Goal: Task Accomplishment & Management: Use online tool/utility

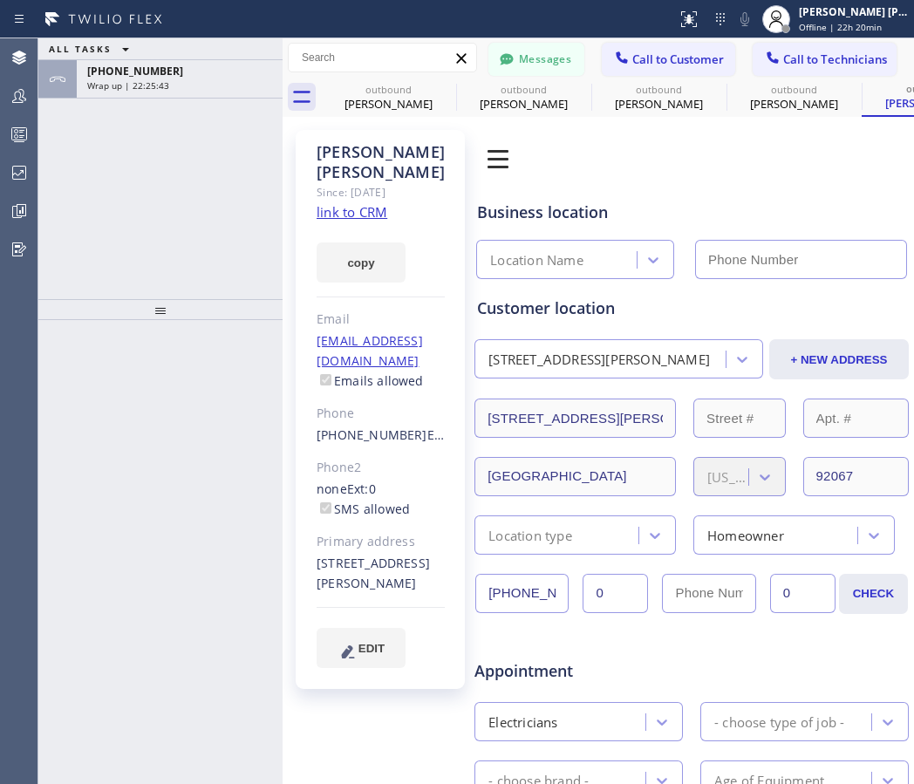
type input "(855) 340-1313"
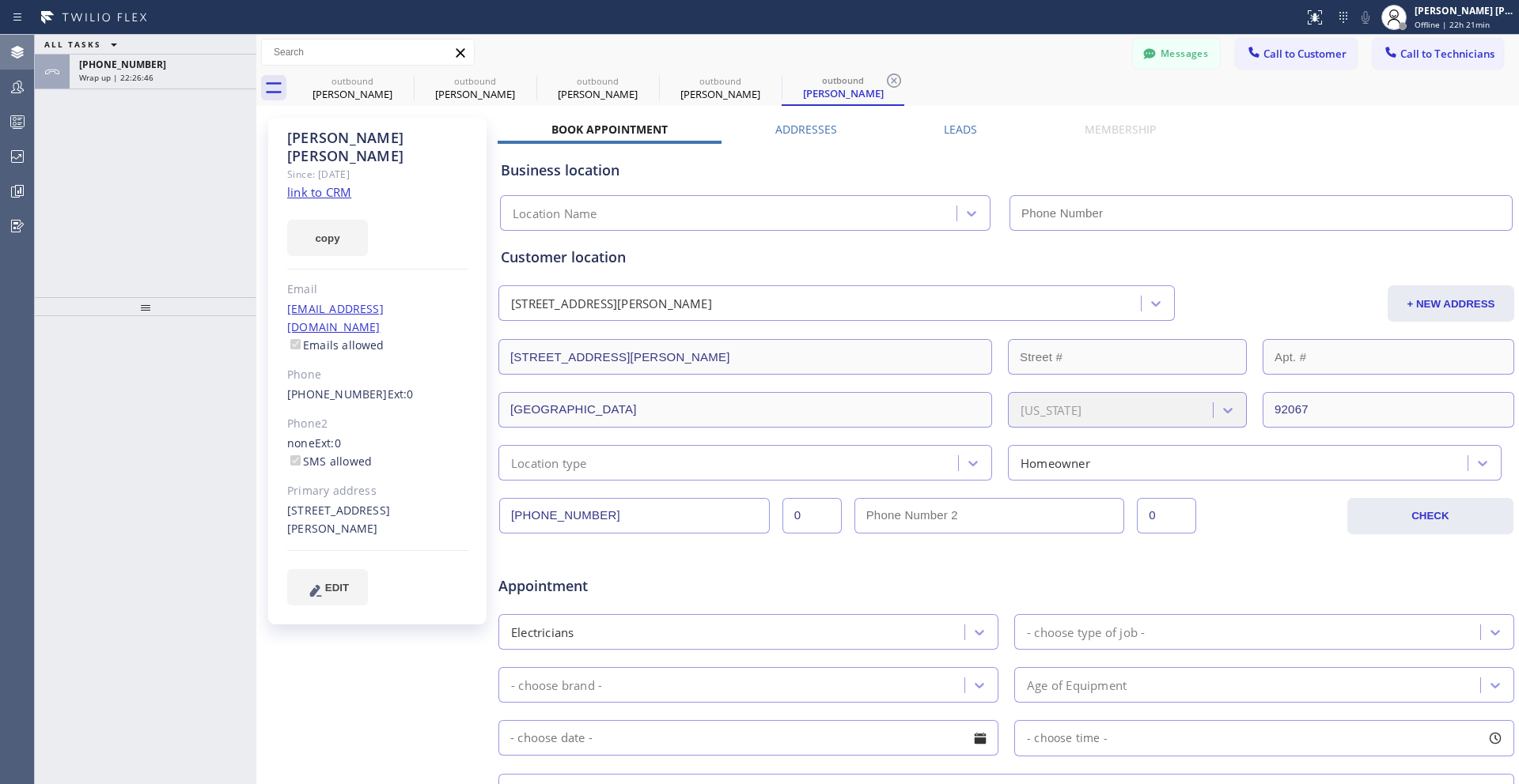
click at [22, 52] on icon at bounding box center [17, 53] width 13 height 13
click at [19, 85] on icon at bounding box center [17, 87] width 19 height 19
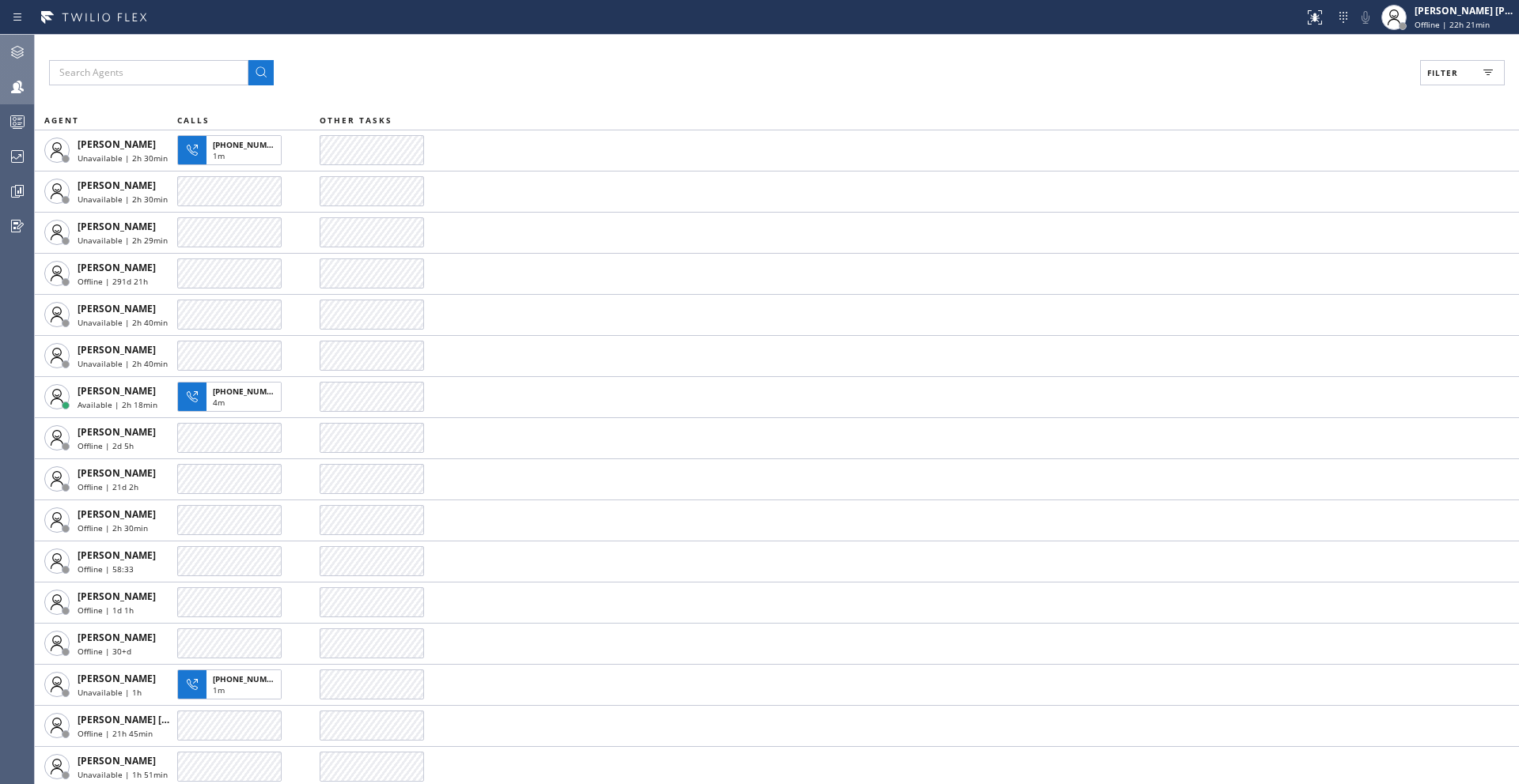
click at [16, 50] on icon at bounding box center [17, 52] width 19 height 19
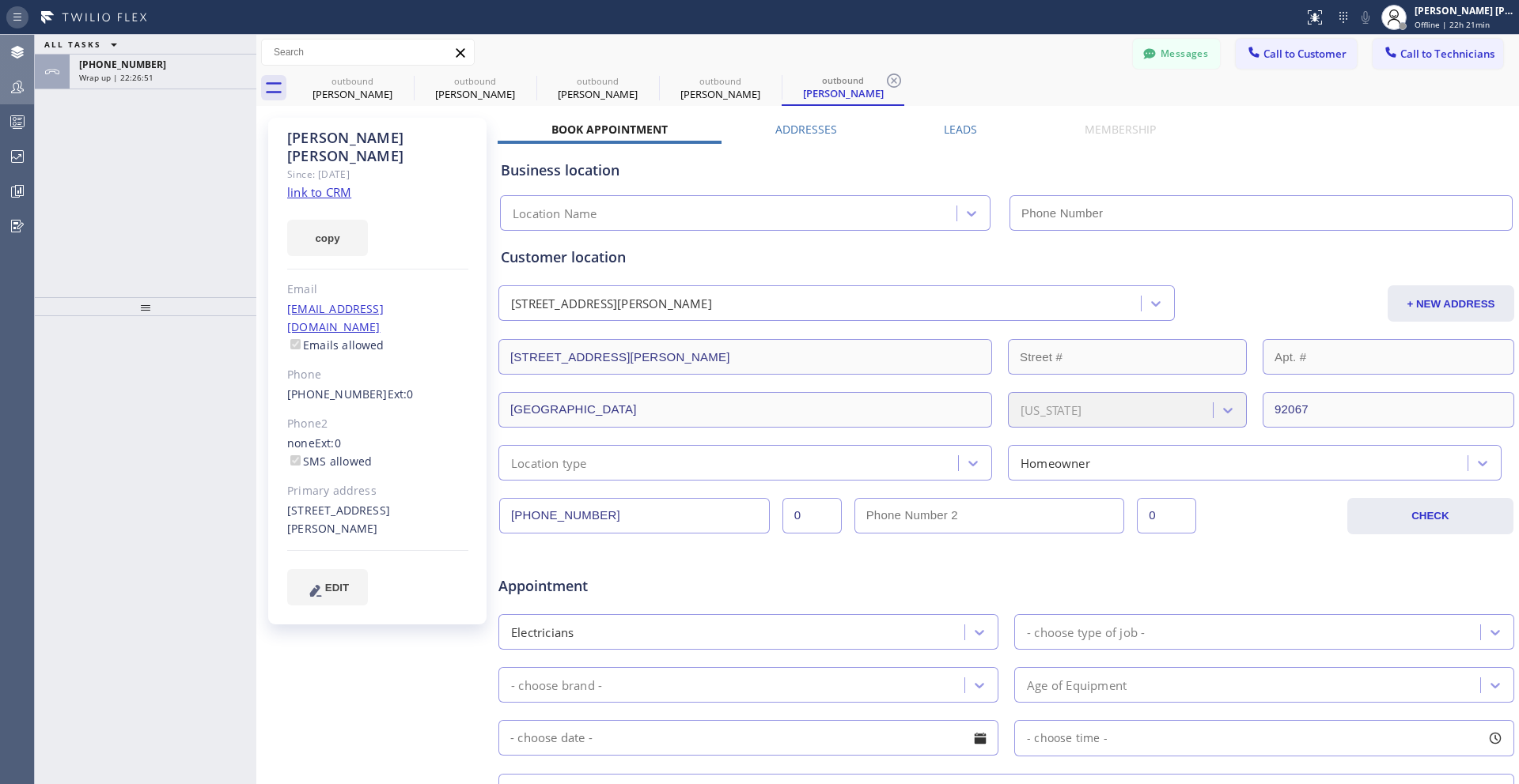
click at [17, 15] on icon at bounding box center [17, 17] width 19 height 19
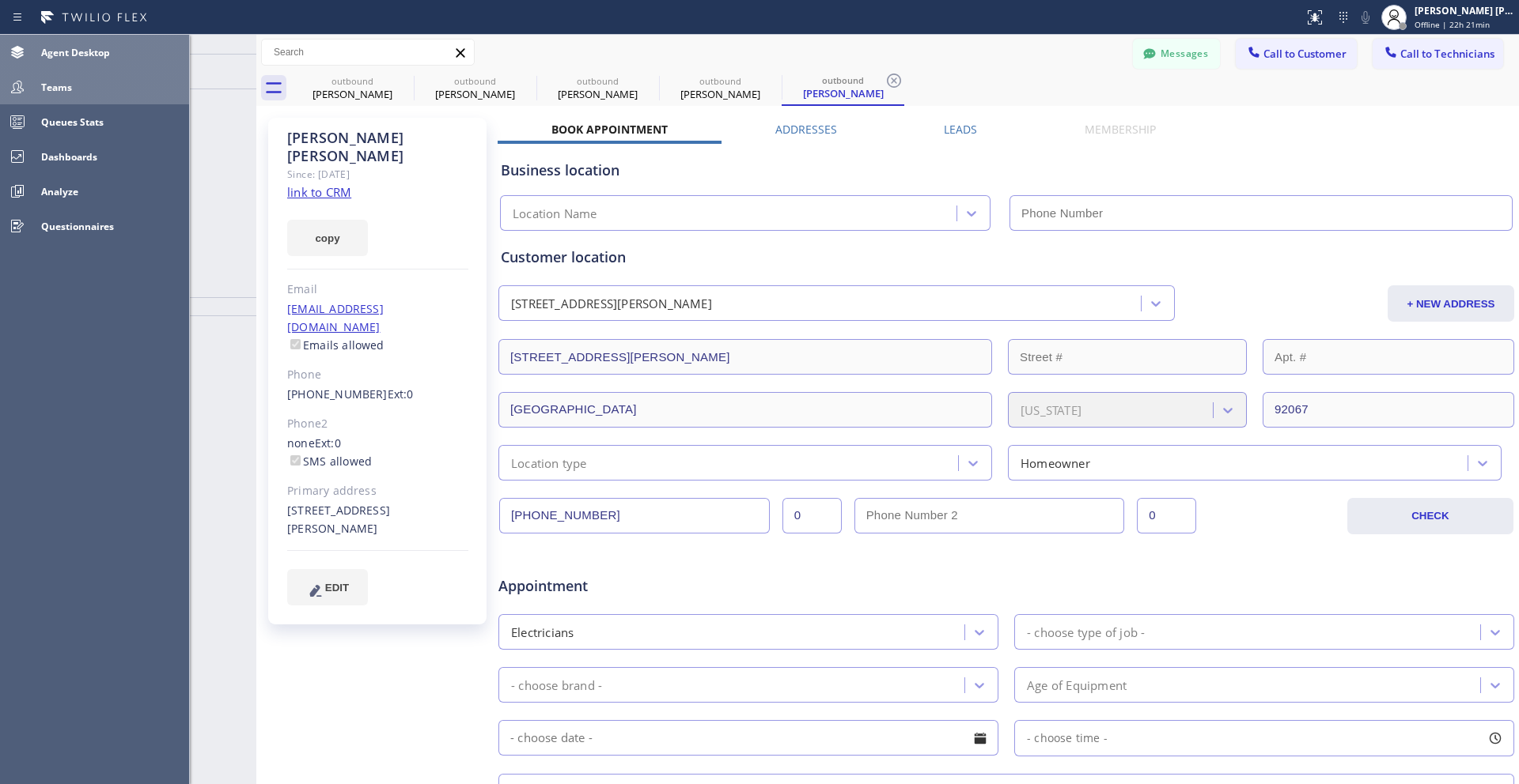
click at [63, 57] on span "Agent Desktop" at bounding box center [75, 53] width 69 height 14
click at [828, 25] on div at bounding box center [1403, 25] width 8 height 8
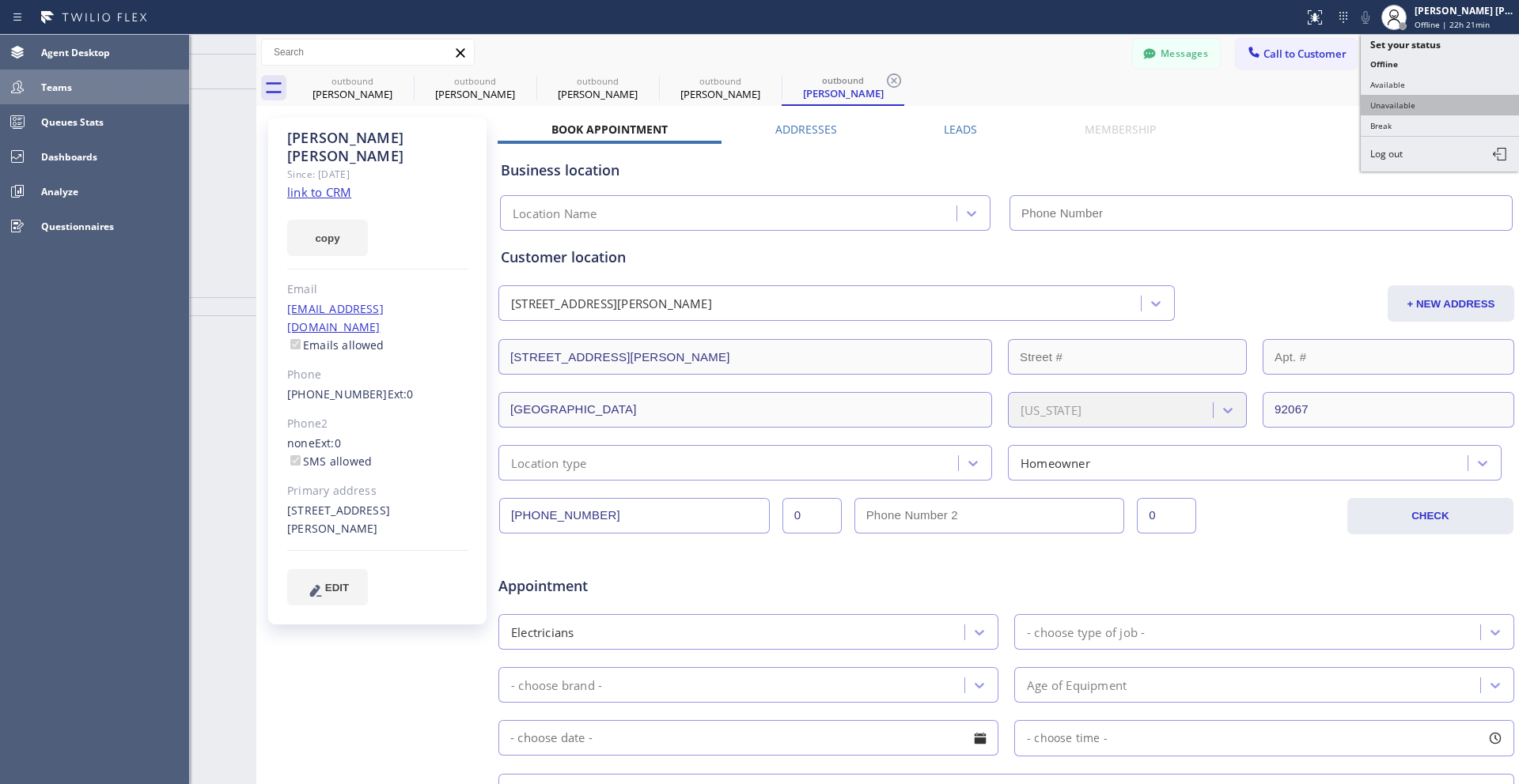
click at [828, 102] on button "Unavailable" at bounding box center [1440, 105] width 158 height 21
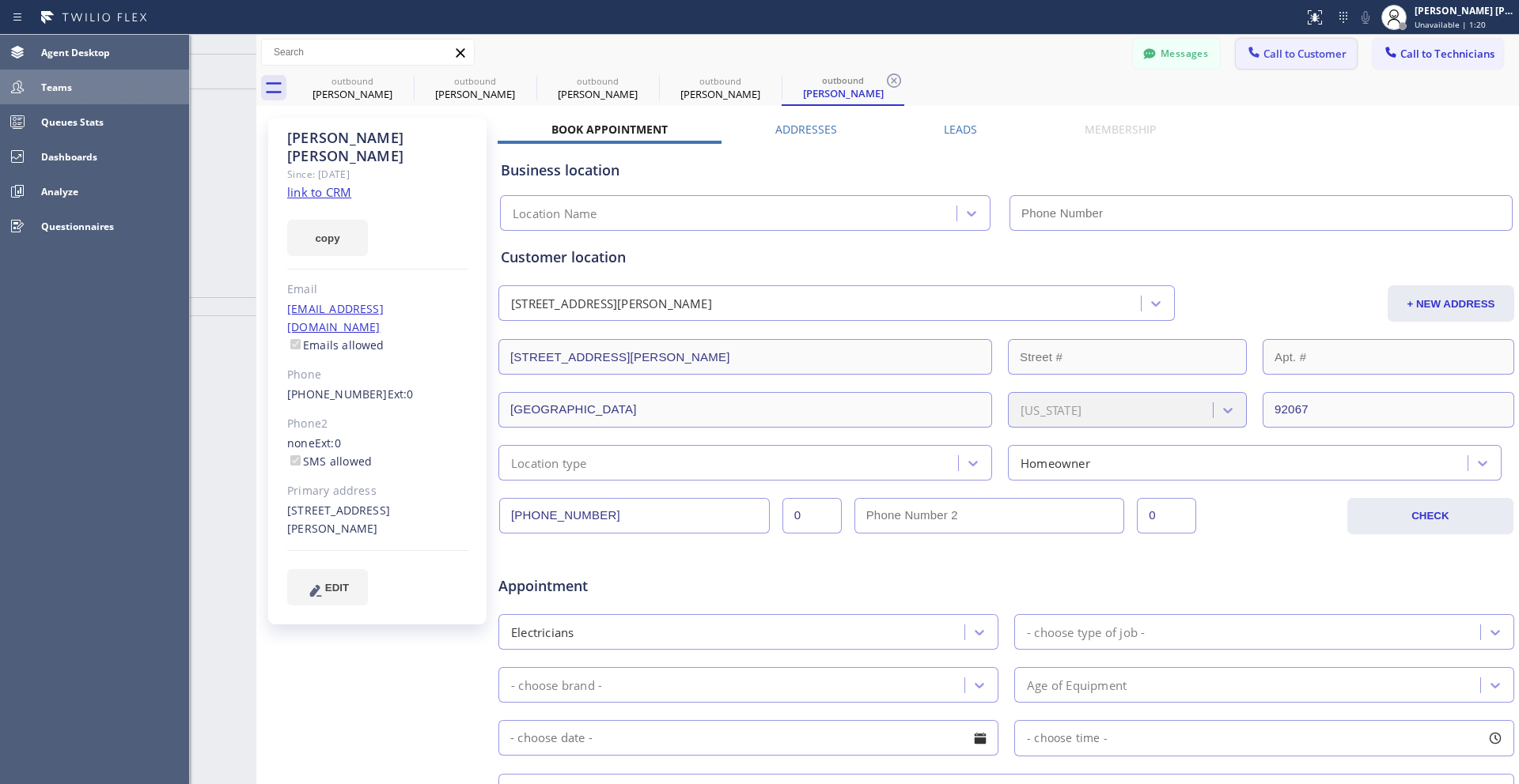
click at [828, 53] on span "Call to Customer" at bounding box center [1305, 53] width 83 height 15
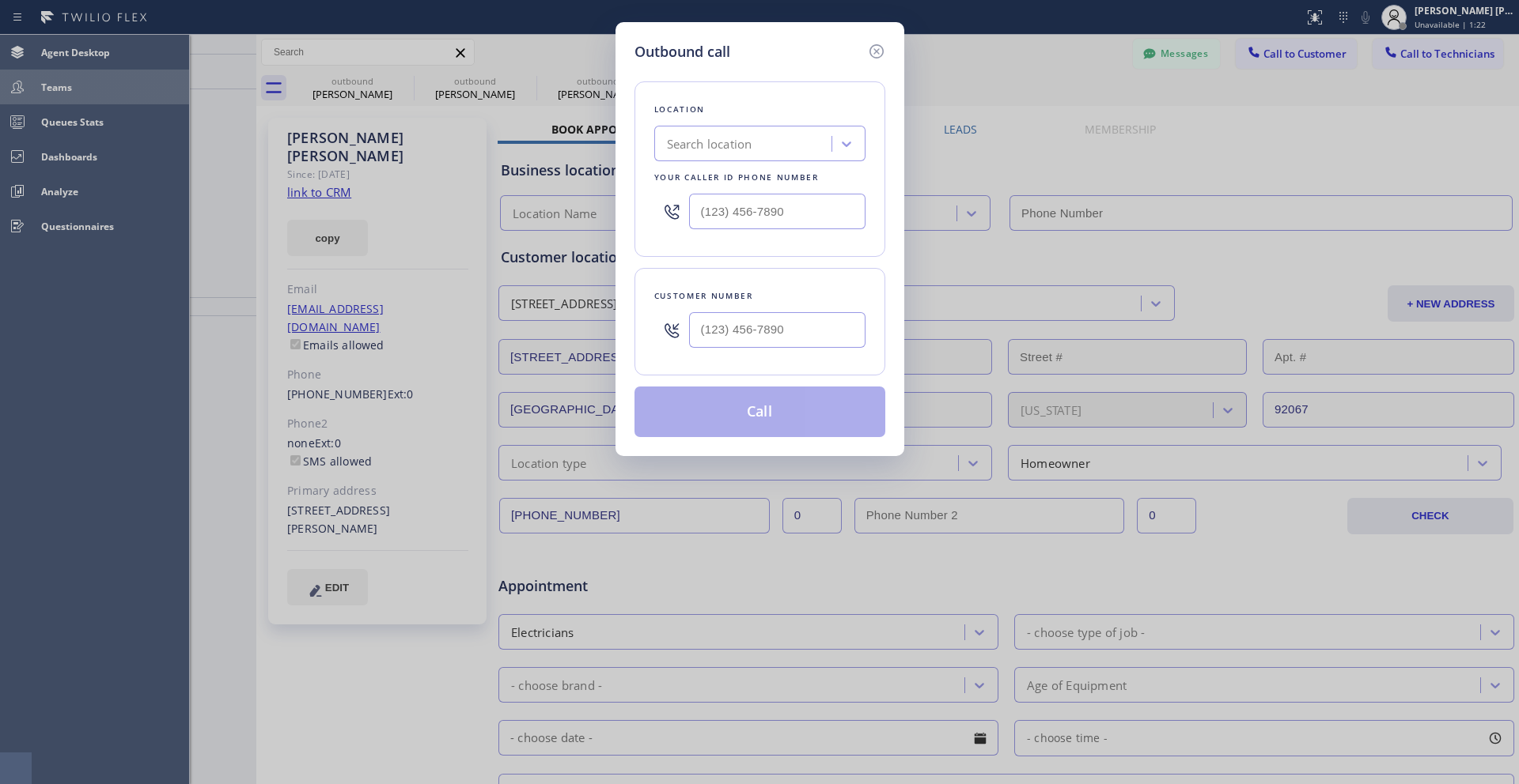
type input "(___) ___-____"
click at [765, 324] on input "(___) ___-____" at bounding box center [777, 330] width 177 height 35
paste input "858) 442-9232"
type input "(858) 442-9232"
click at [752, 213] on input "text" at bounding box center [777, 211] width 177 height 35
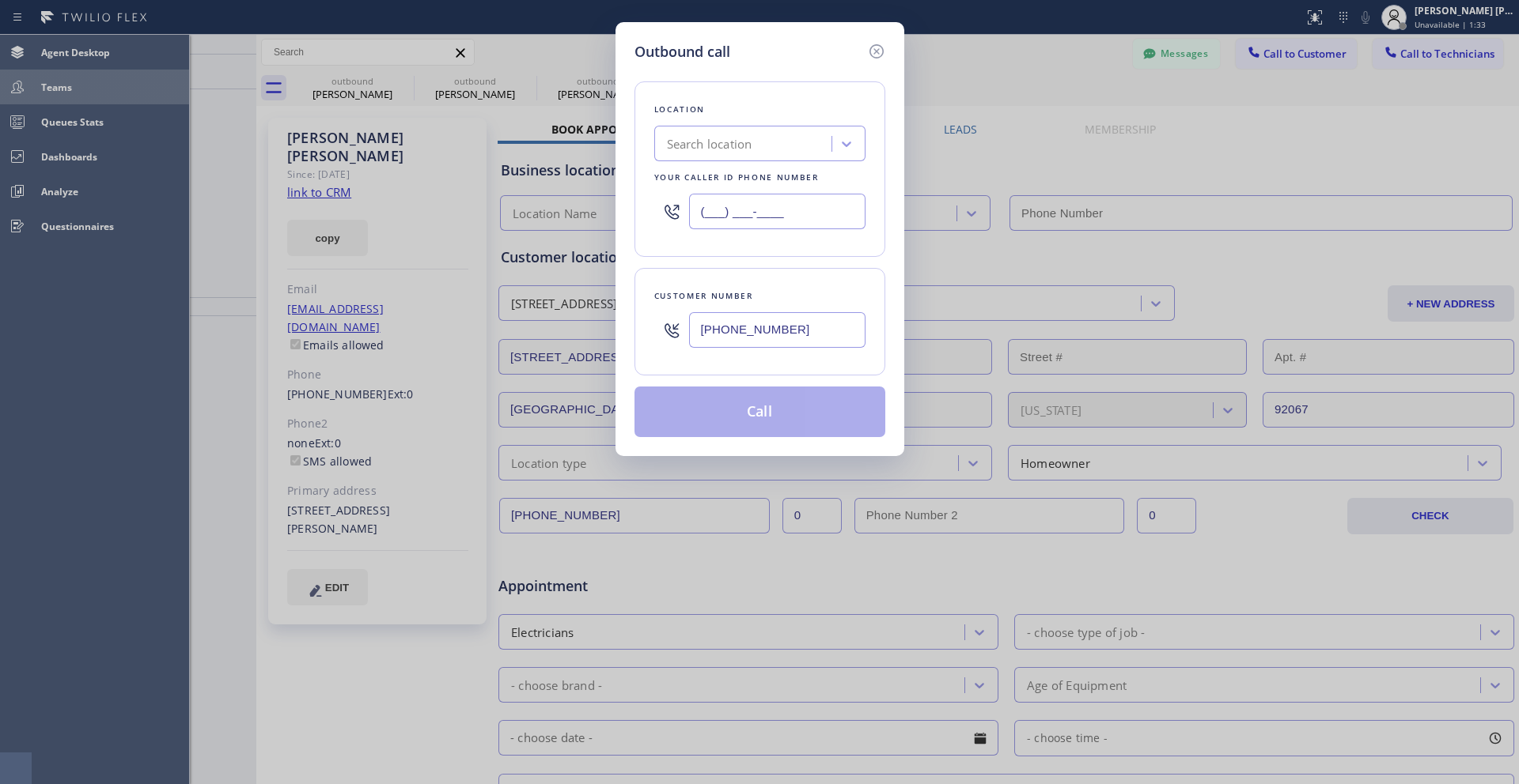
click at [752, 213] on input "(___) ___-____" at bounding box center [777, 211] width 177 height 35
paste input "855) 340-1313"
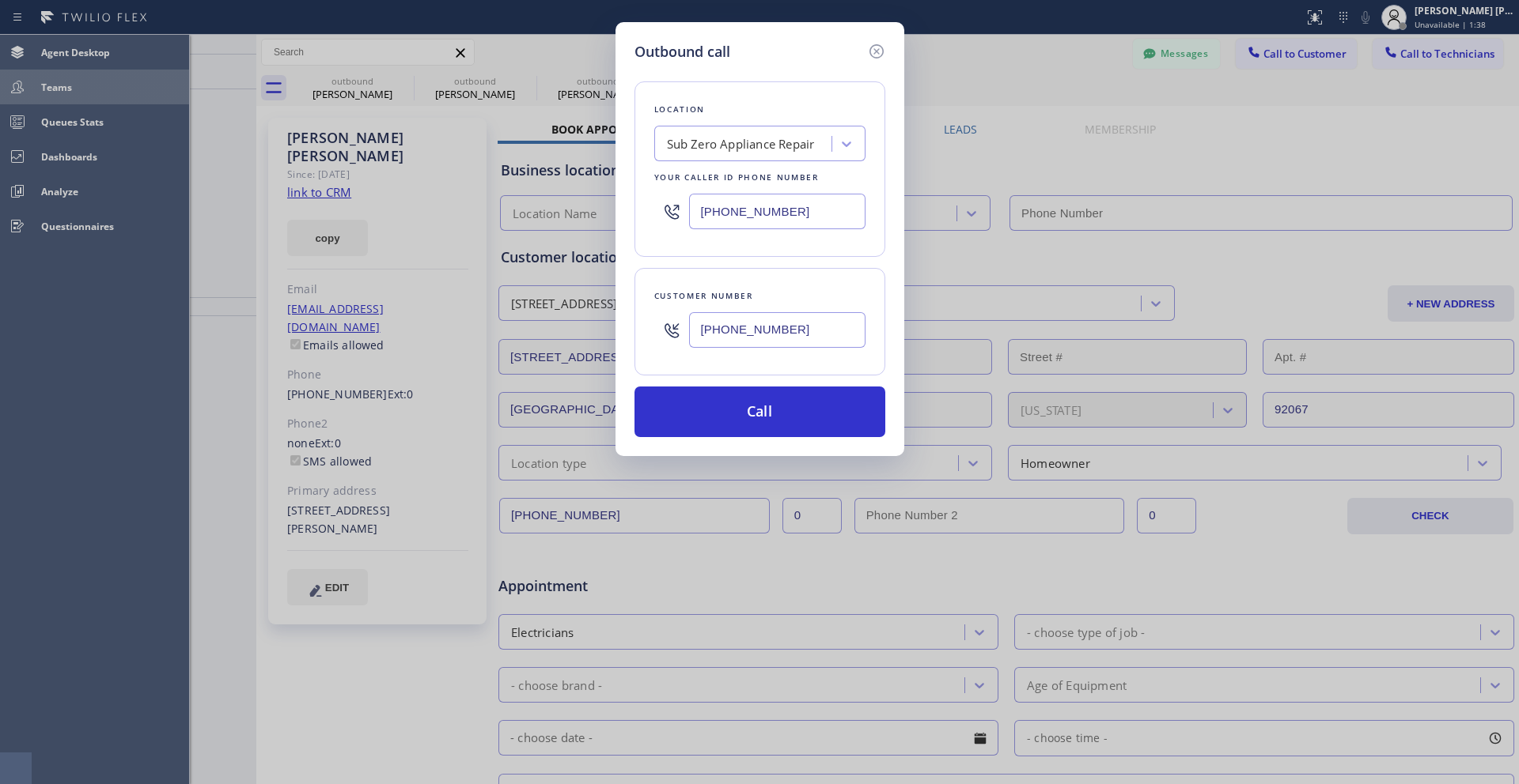
type input "(855) 340-1313"
click at [706, 403] on button "Call" at bounding box center [760, 412] width 251 height 51
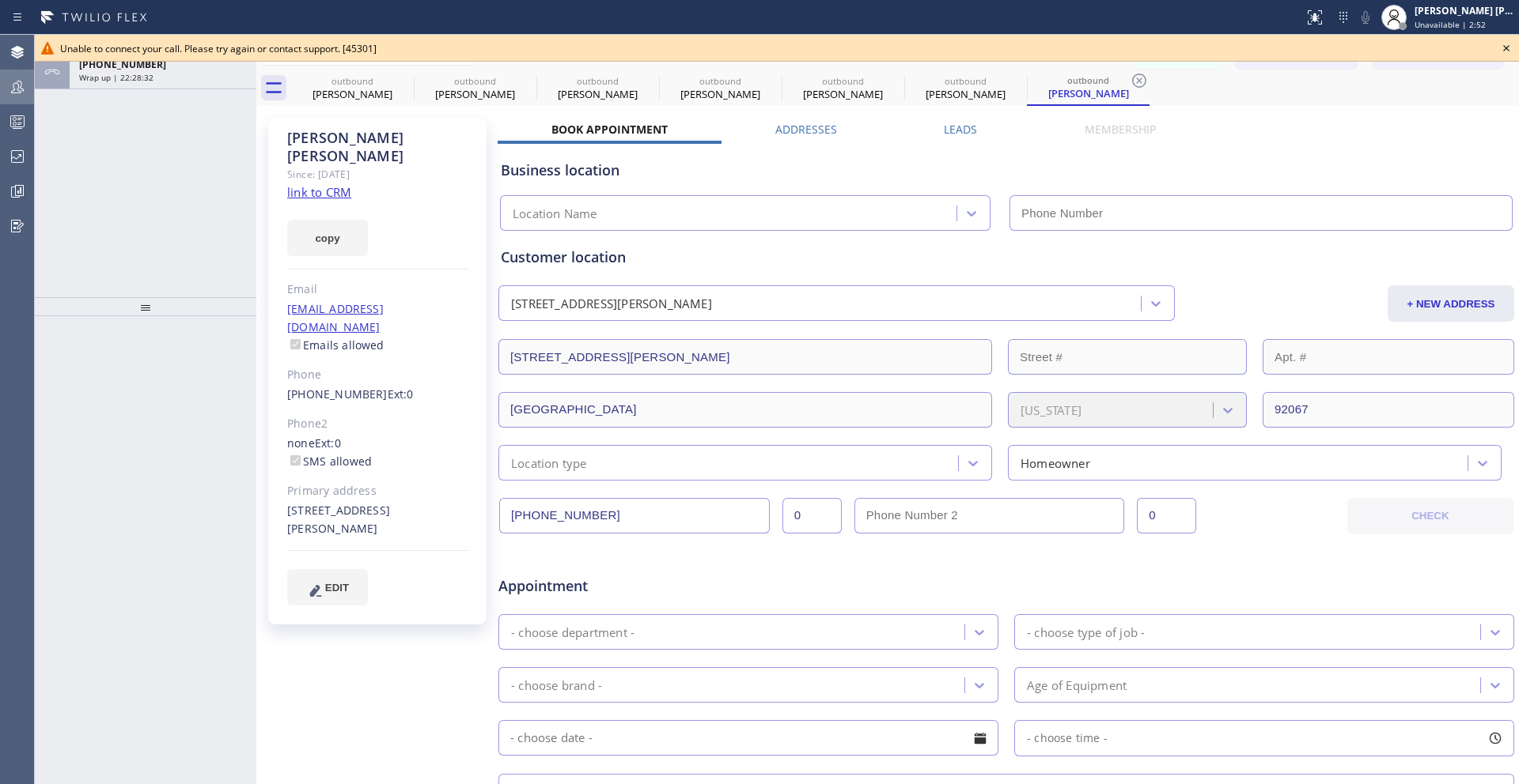
type input "(855) 340-1313"
click at [400, 79] on icon at bounding box center [403, 81] width 19 height 19
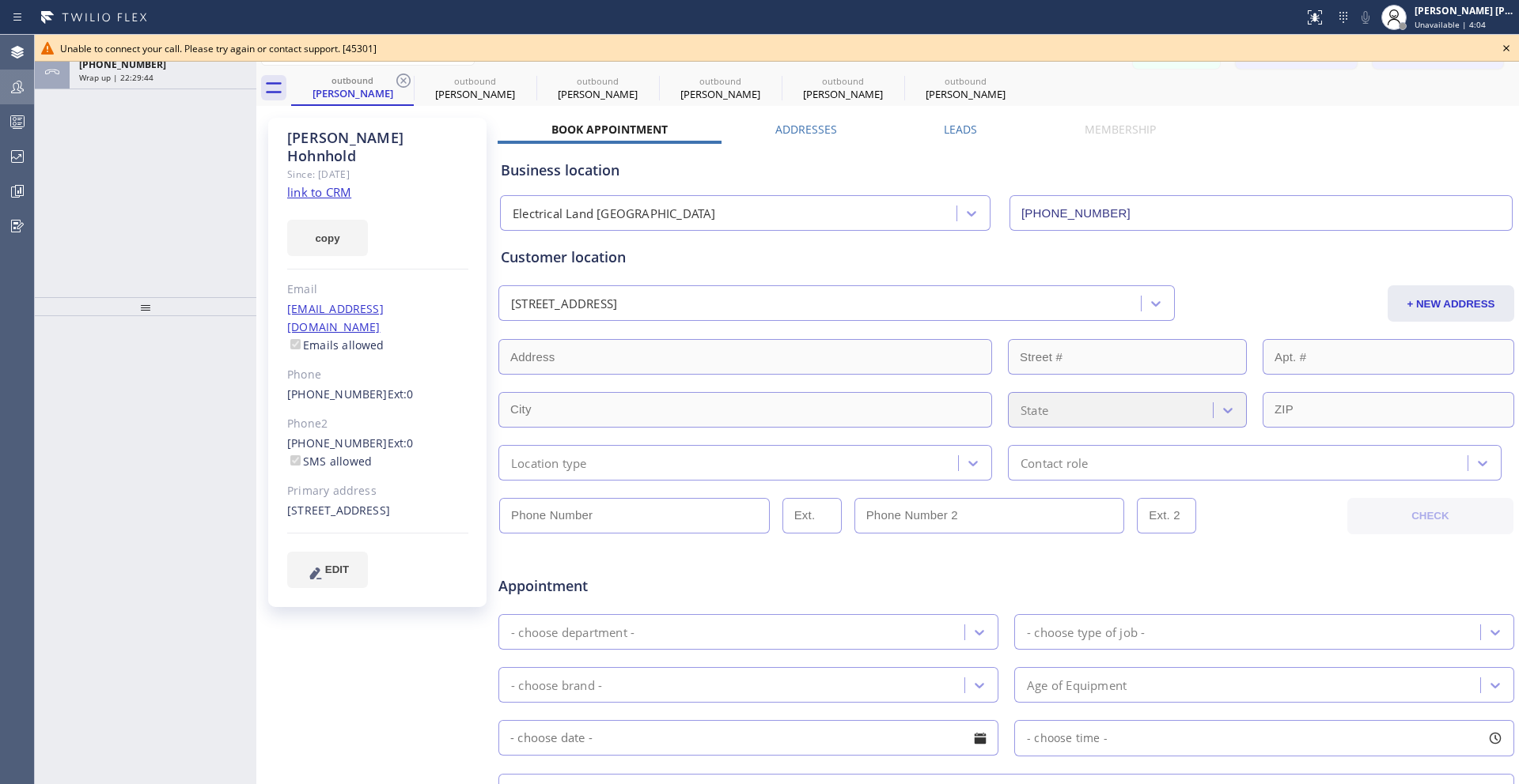
click at [400, 79] on icon at bounding box center [403, 81] width 19 height 19
type input "(855) 340-1313"
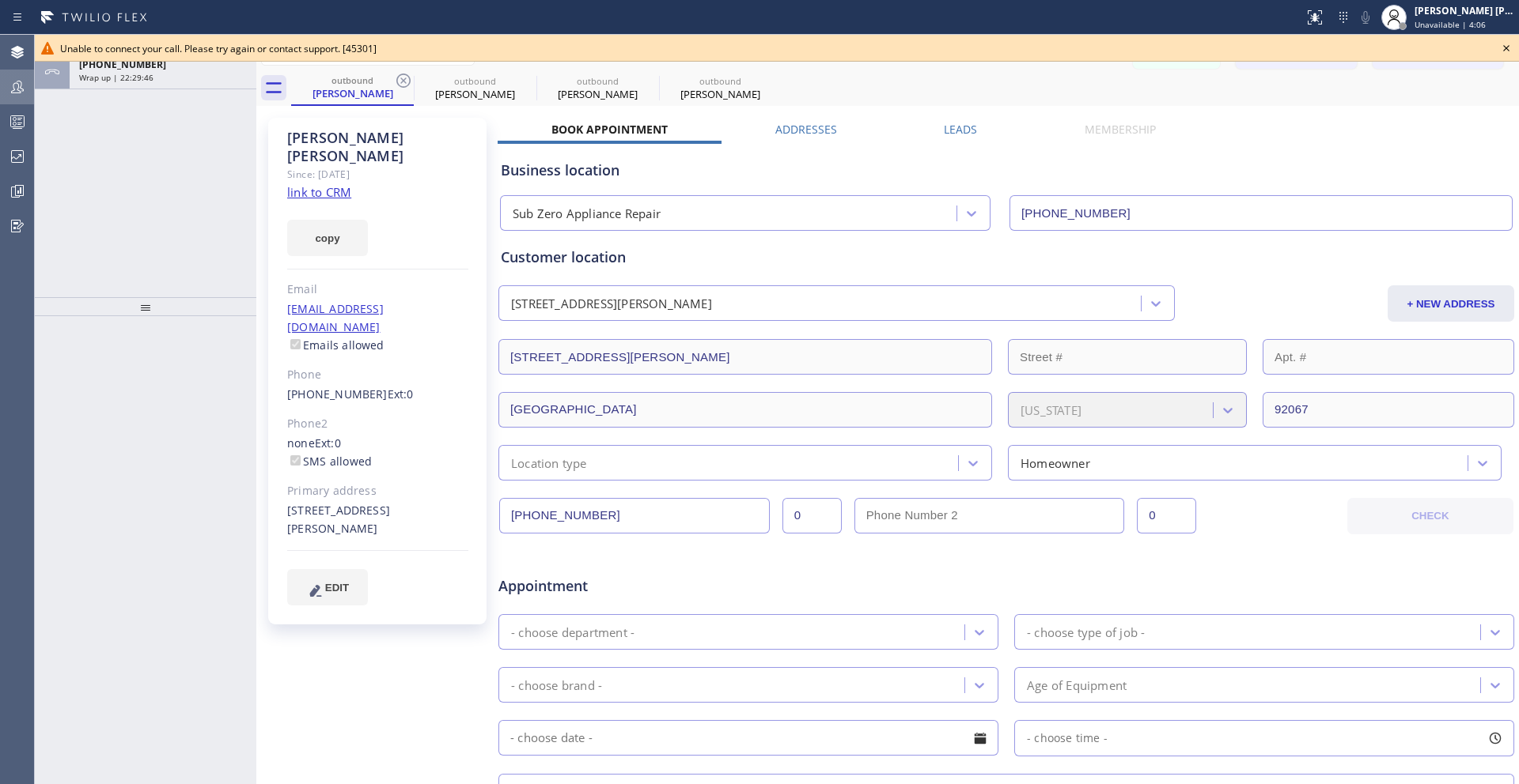
click at [400, 79] on icon at bounding box center [403, 81] width 19 height 19
click at [400, 78] on icon at bounding box center [403, 81] width 19 height 19
type input "(855) 340-1313"
click at [462, 85] on div "outbound" at bounding box center [475, 81] width 120 height 12
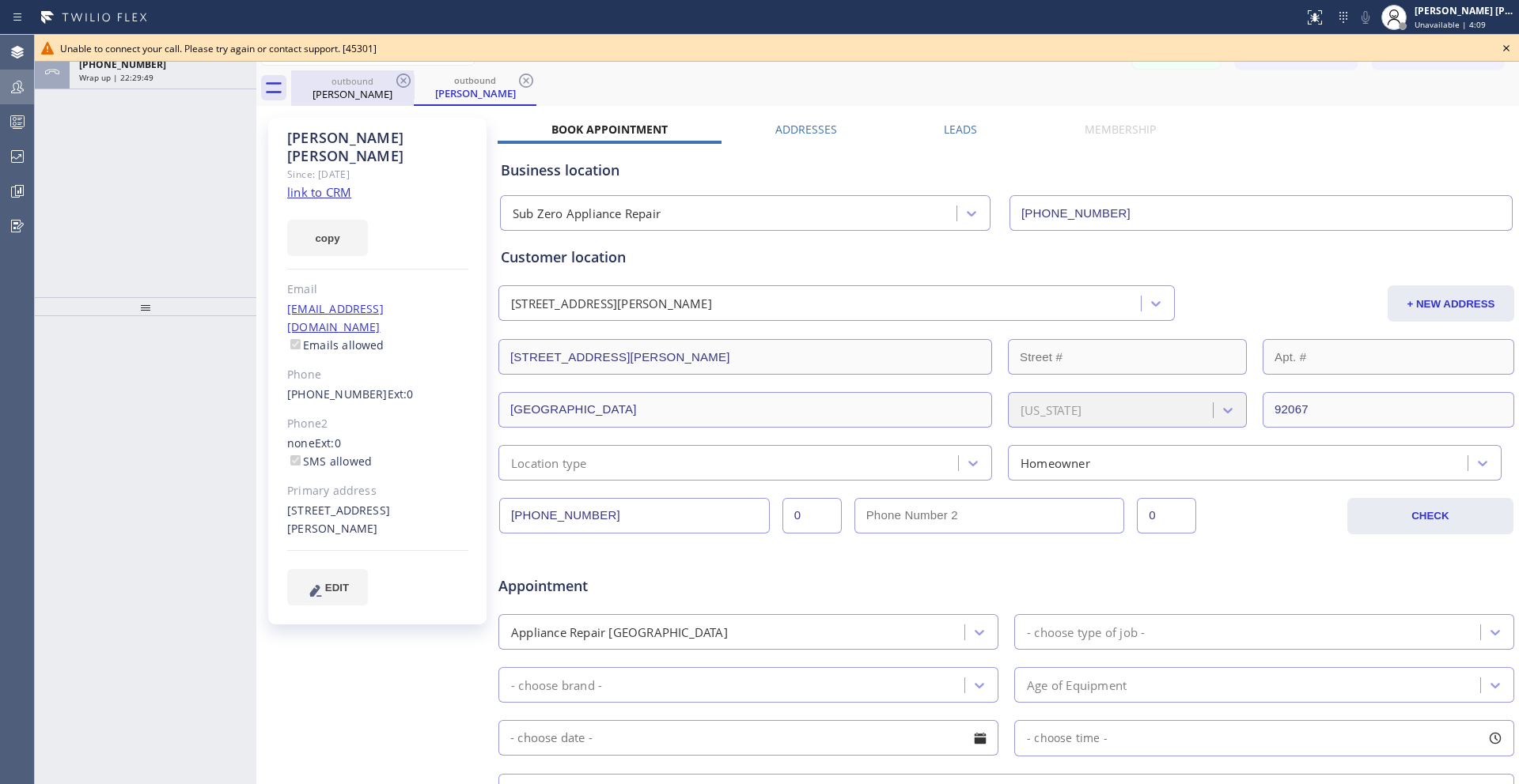
click at [382, 98] on div "Thomas Doolin" at bounding box center [353, 94] width 120 height 15
click at [480, 103] on div "outbound Thomas Doolin" at bounding box center [475, 88] width 120 height 35
click at [828, 42] on icon at bounding box center [1506, 48] width 19 height 19
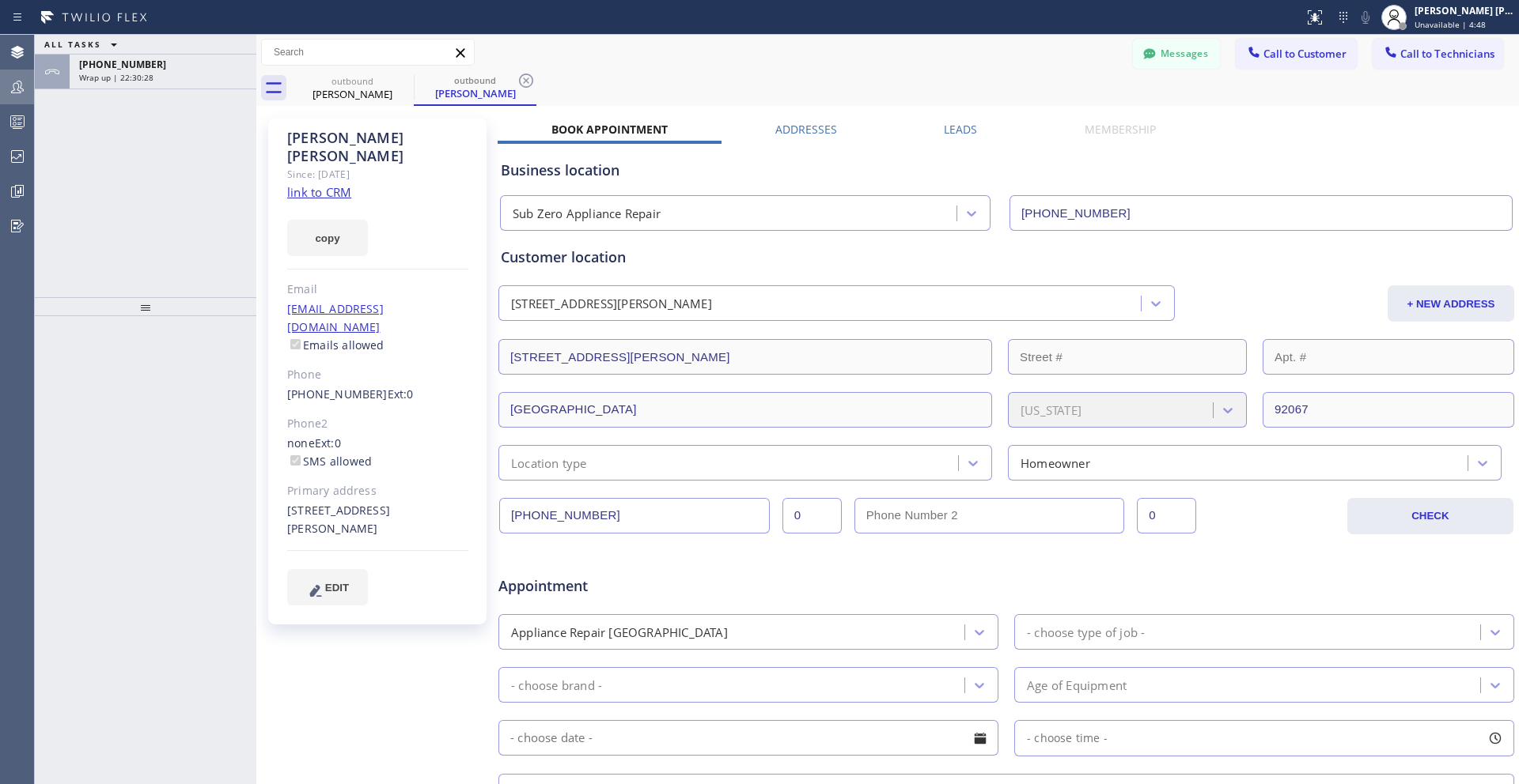
click at [342, 370] on div "Thomas Doolin Since: 20 may 2020 link to CRM copy Email tdoolin47@gmail.com Ema…" at bounding box center [377, 371] width 219 height 507
click at [343, 387] on link "(858) 442-9232" at bounding box center [337, 394] width 101 height 15
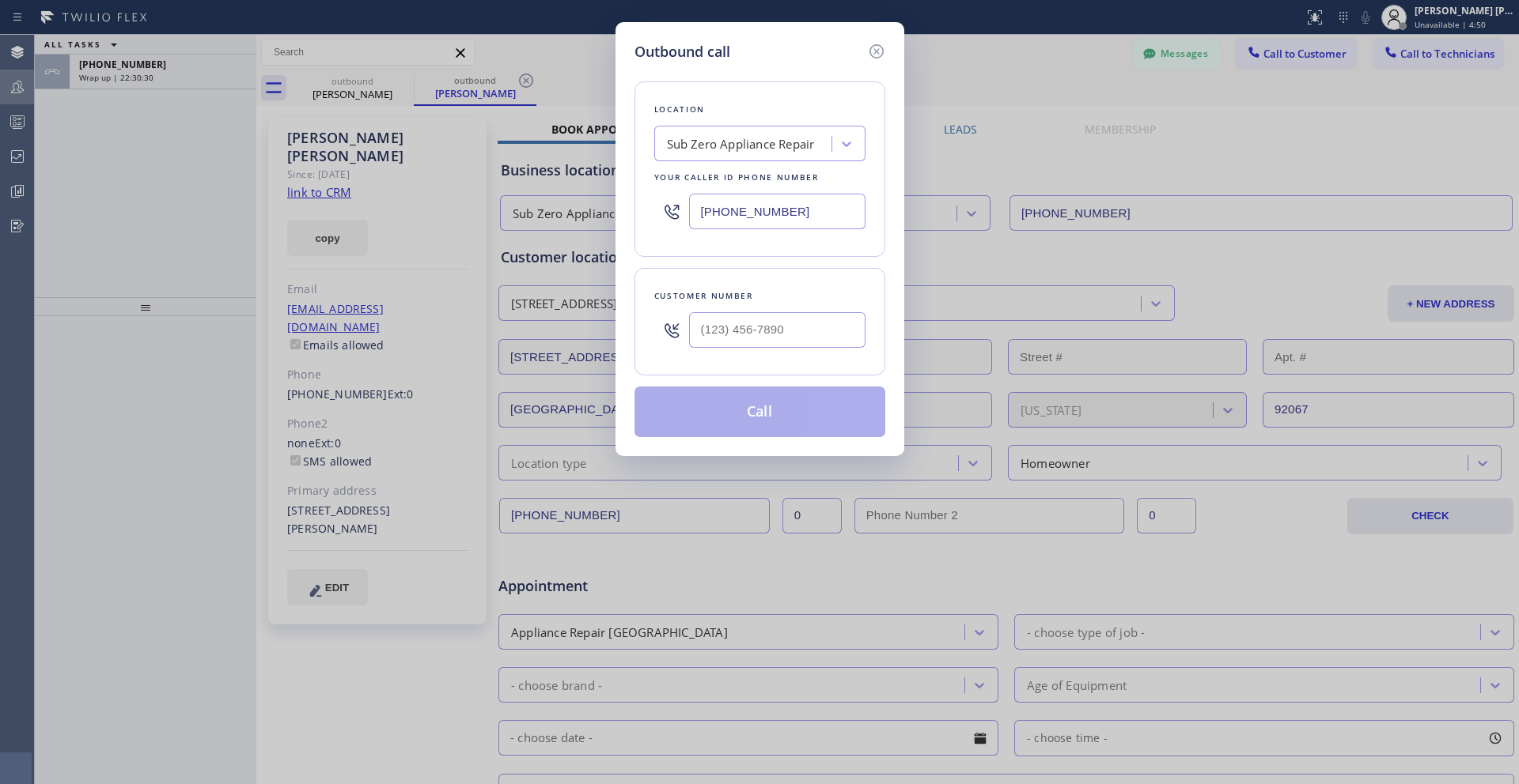
type input "(858) 442-9232"
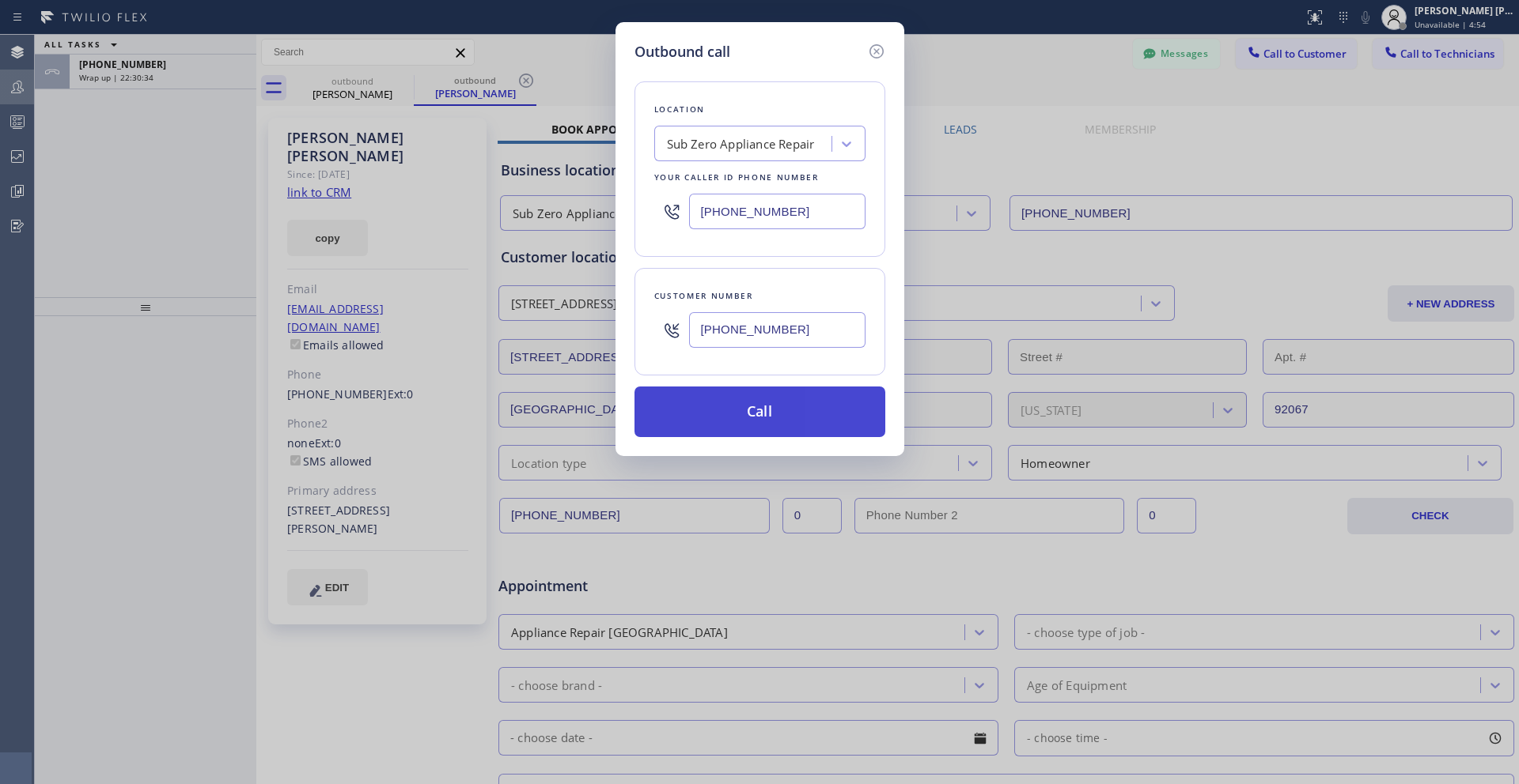
click at [752, 414] on button "Call" at bounding box center [760, 412] width 251 height 51
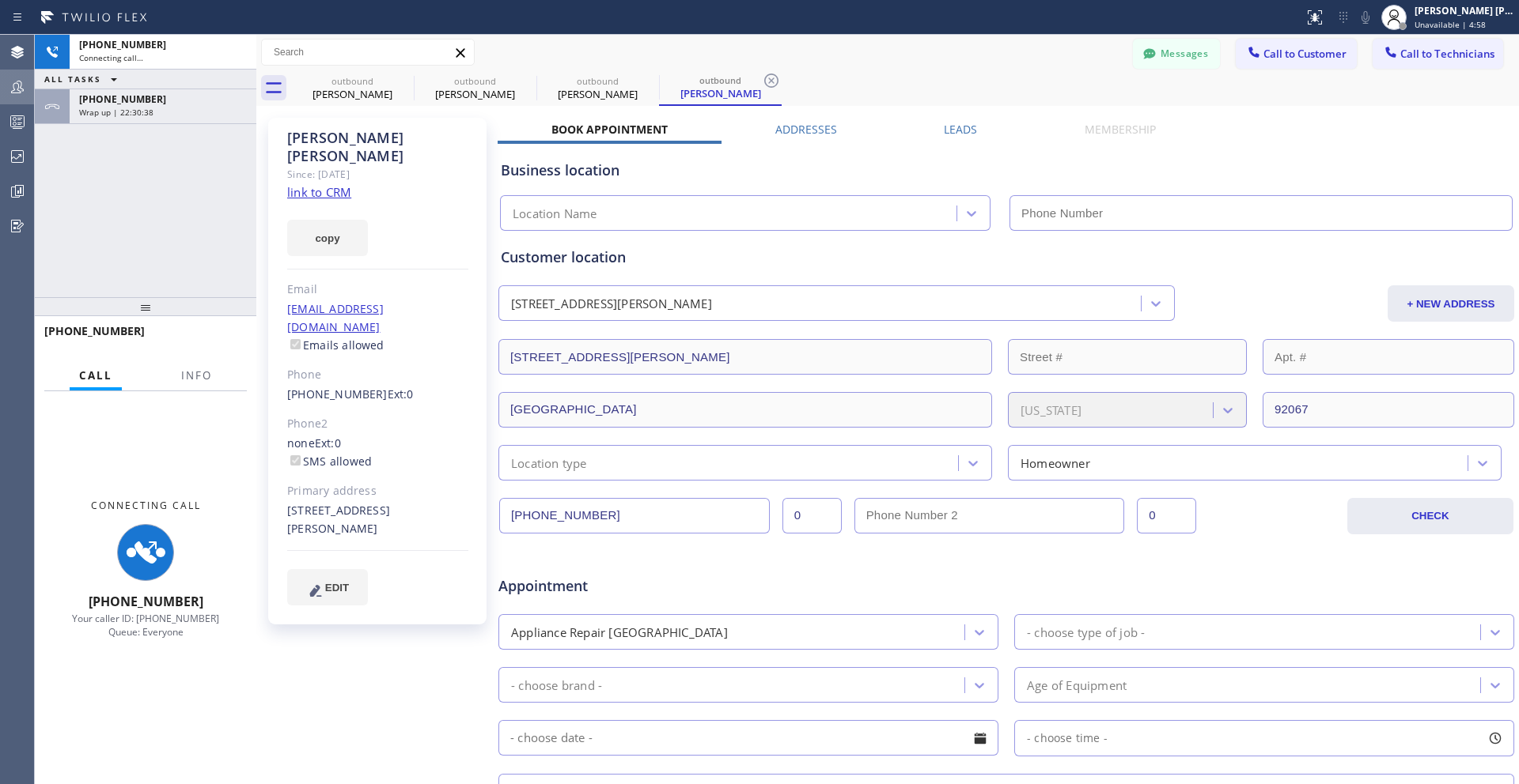
type input "(855) 340-1313"
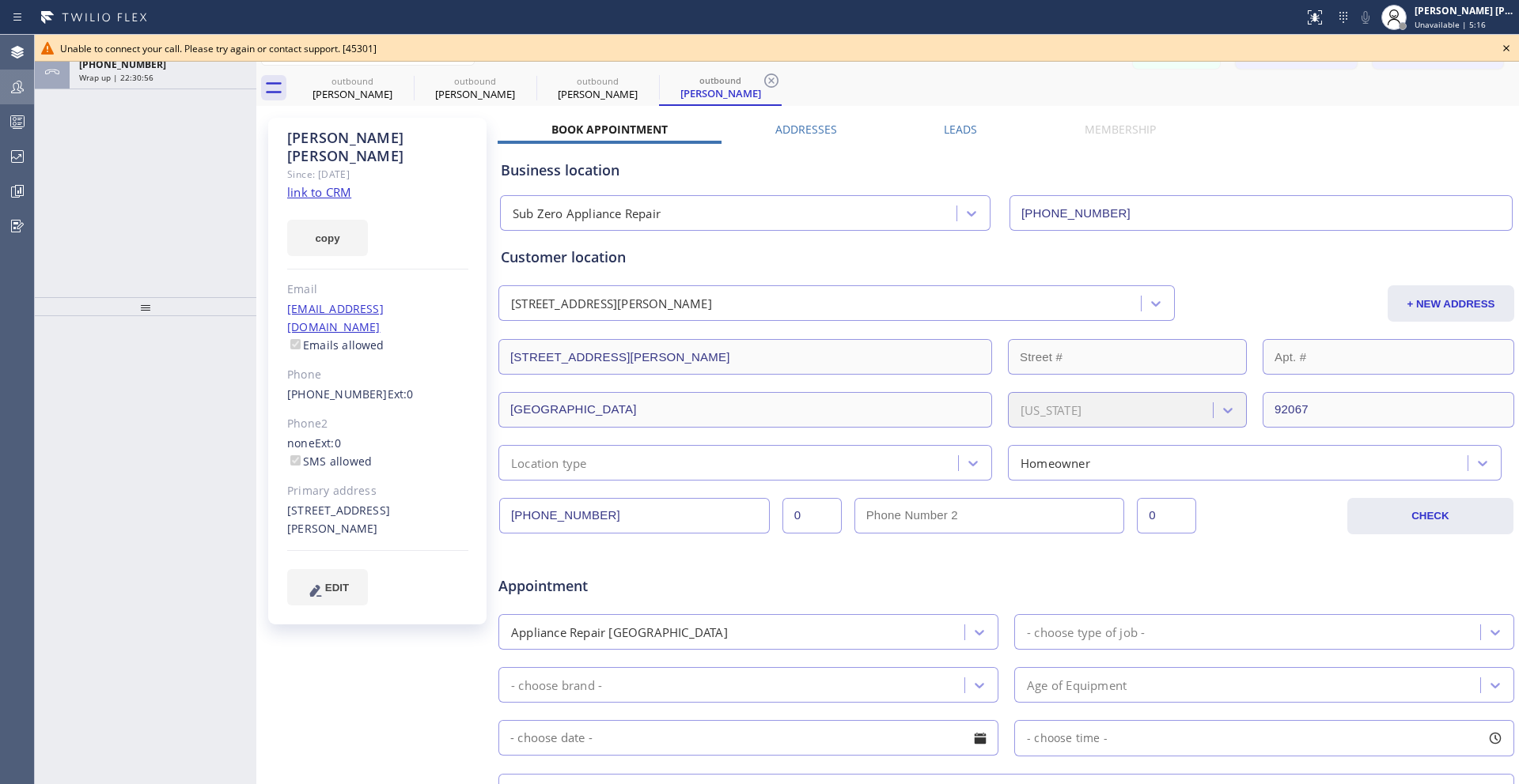
click at [828, 47] on icon at bounding box center [1506, 48] width 19 height 19
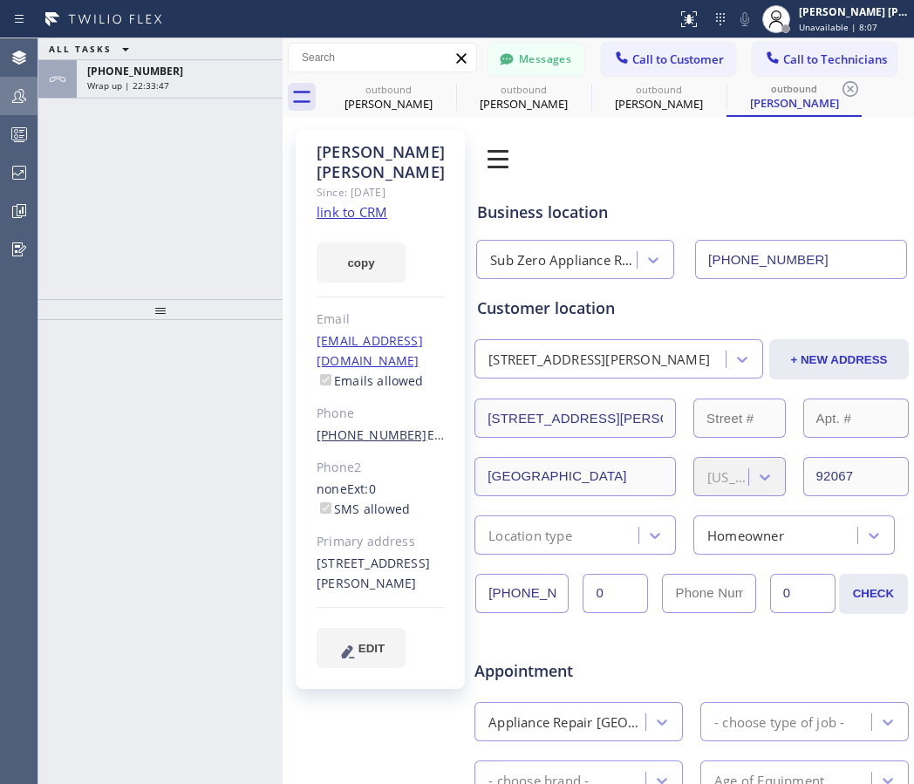
click at [372, 427] on link "(858) 442-9232" at bounding box center [372, 435] width 111 height 17
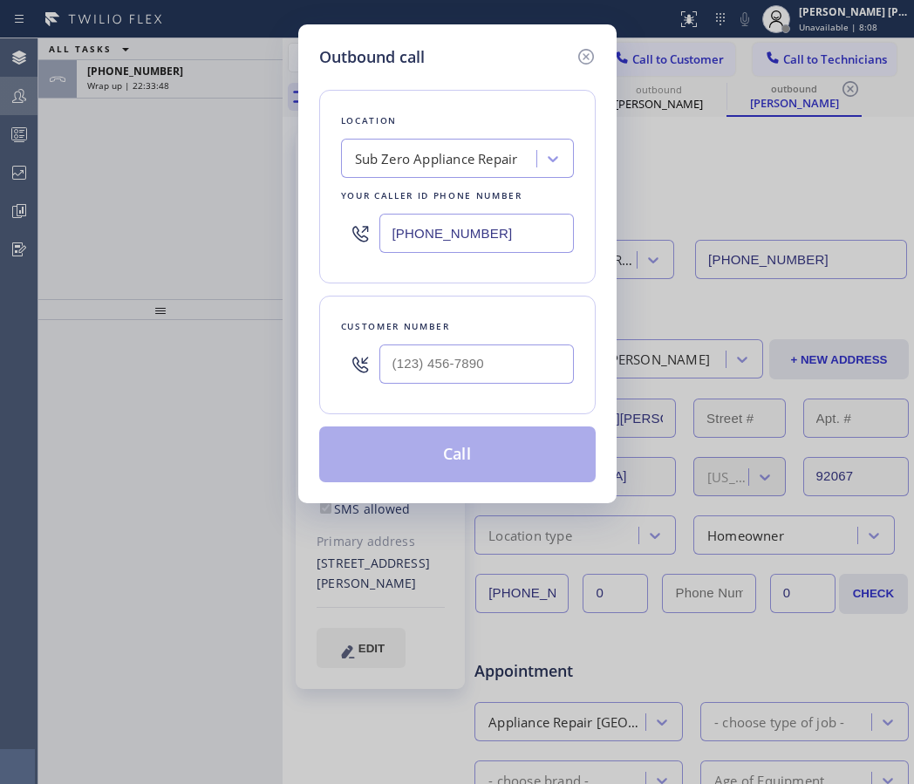
type input "(858) 442-9232"
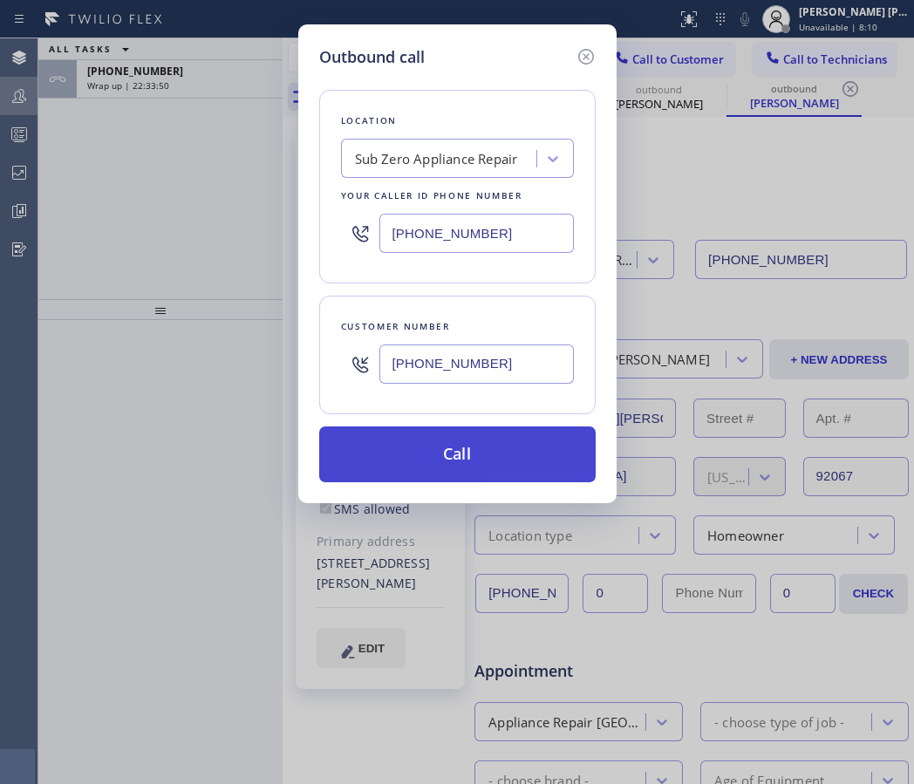
click at [448, 437] on button "Call" at bounding box center [457, 455] width 277 height 56
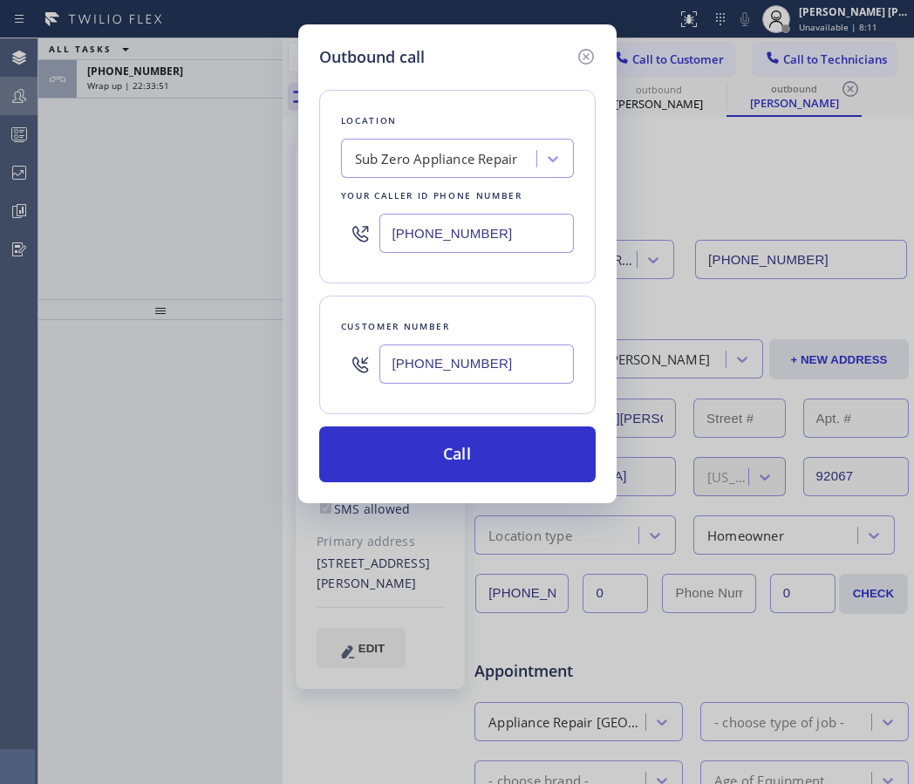
click at [448, 441] on div "Thomas Doolin Since: 20 may 2020 link to CRM copy Email tdoolin47@gmail.com Ema…" at bounding box center [380, 409] width 169 height 559
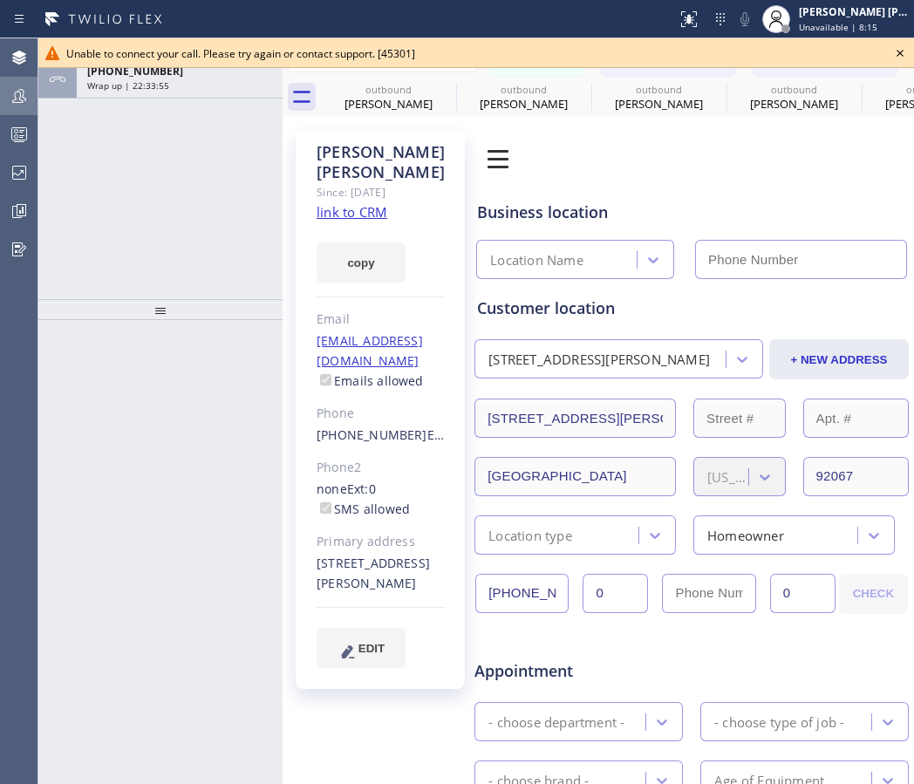
type input "(855) 340-1313"
